Goal: Task Accomplishment & Management: Use online tool/utility

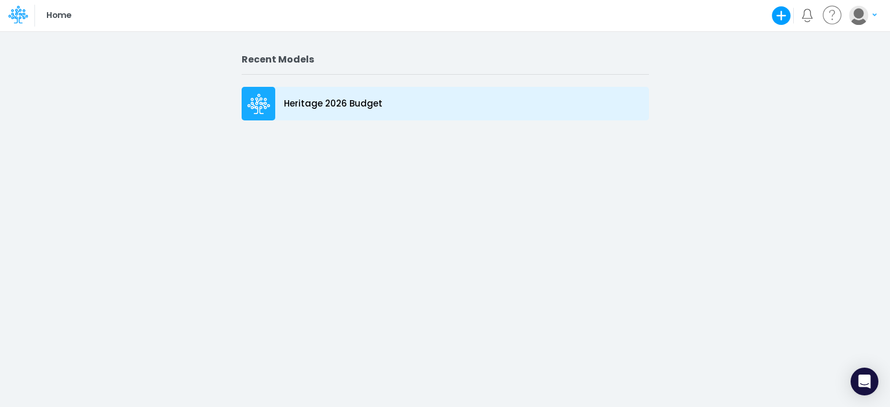
click at [250, 96] on icon at bounding box center [258, 104] width 23 height 21
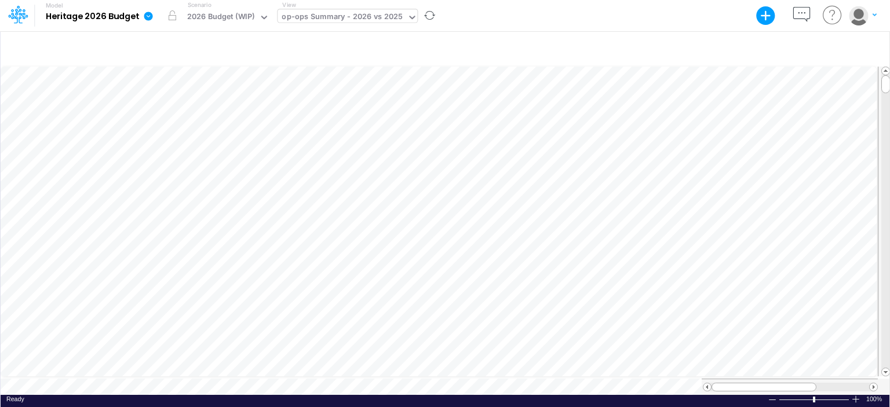
click at [390, 18] on div "op-ops Summary - 2026 vs 2025" at bounding box center [342, 17] width 121 height 13
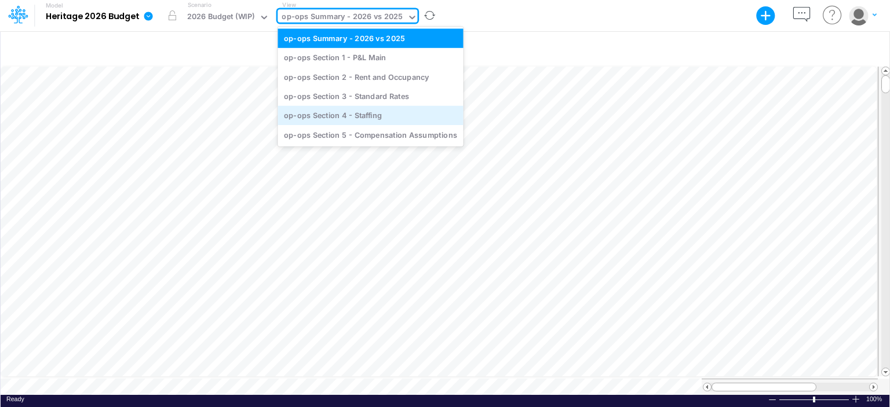
click at [367, 110] on div "op-ops Section 4 - Staffing" at bounding box center [370, 115] width 185 height 19
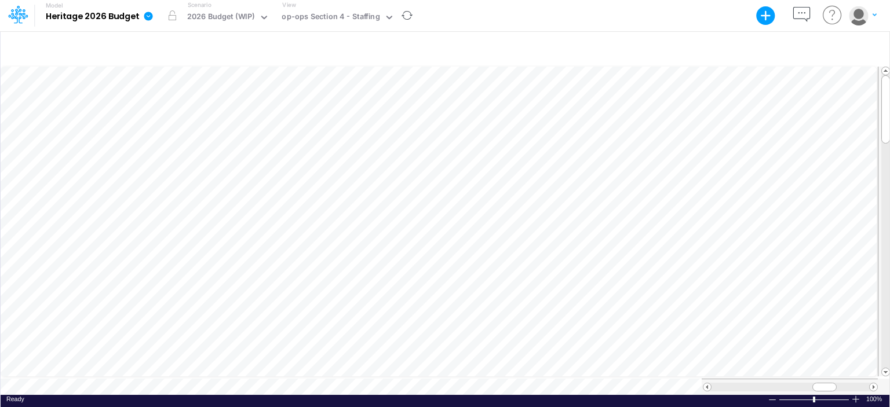
scroll to position [5, 1]
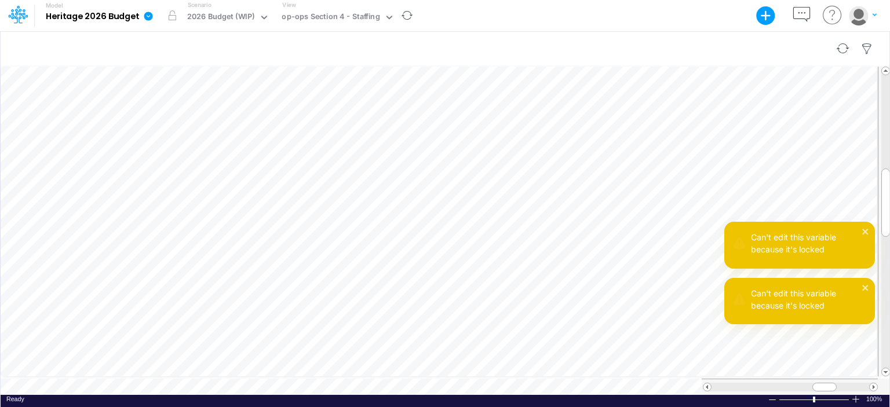
scroll to position [5, 1]
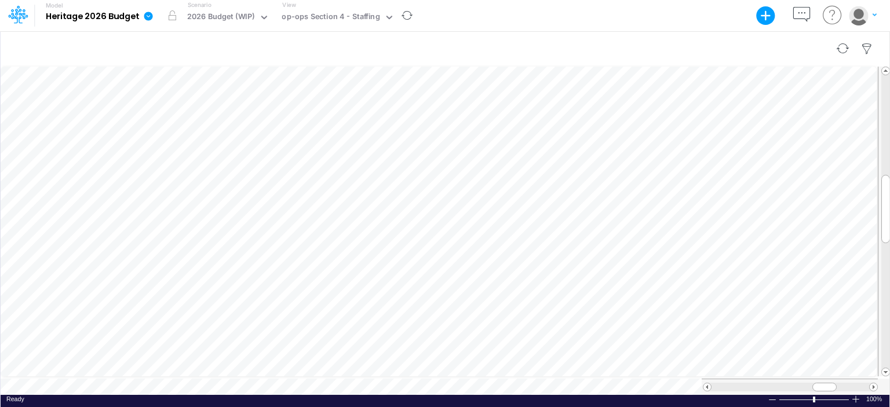
scroll to position [5, 1]
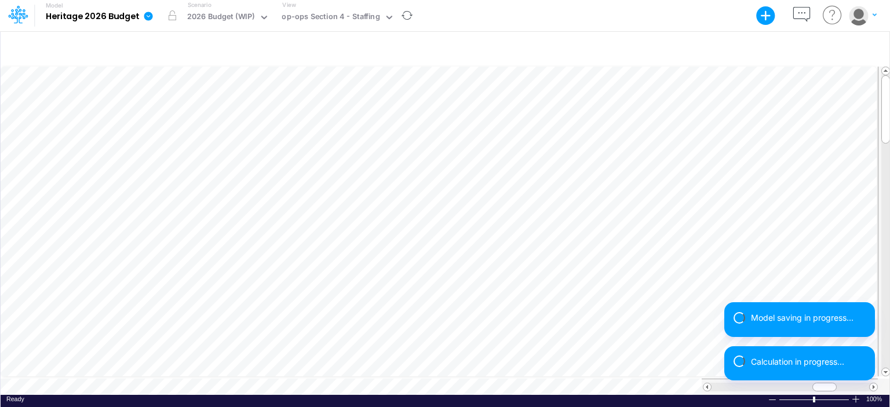
scroll to position [5, 1]
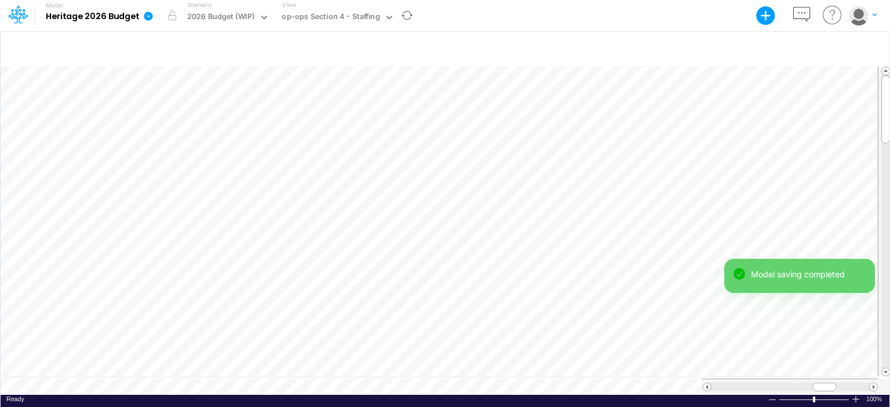
scroll to position [5, 1]
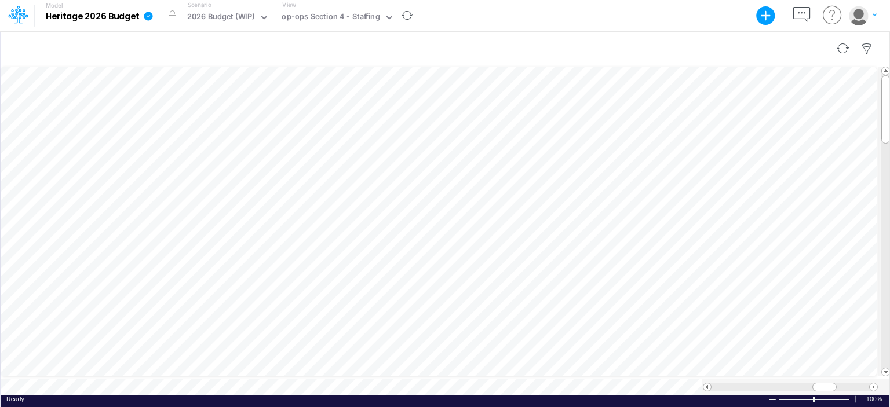
scroll to position [5, 1]
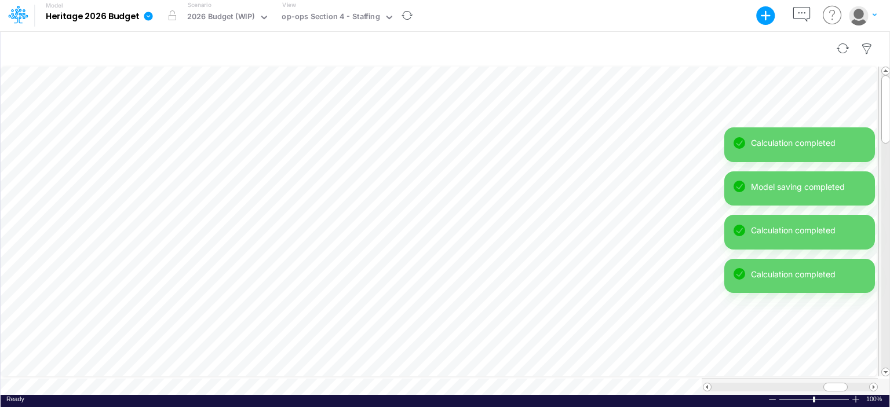
scroll to position [5, 1]
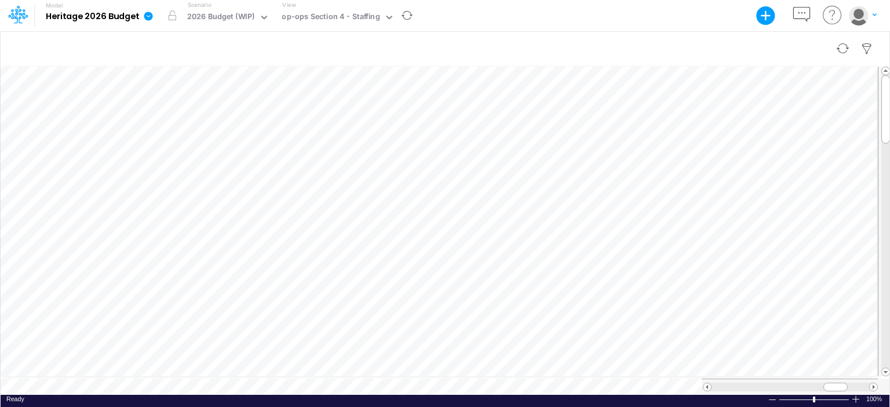
scroll to position [5, 1]
